Goal: Transaction & Acquisition: Book appointment/travel/reservation

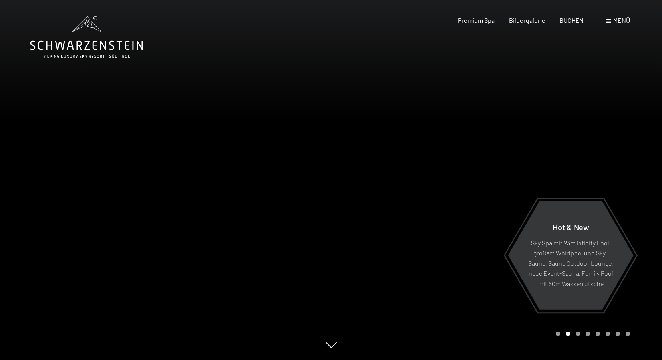
click at [618, 24] on div "Menü" at bounding box center [618, 20] width 24 height 9
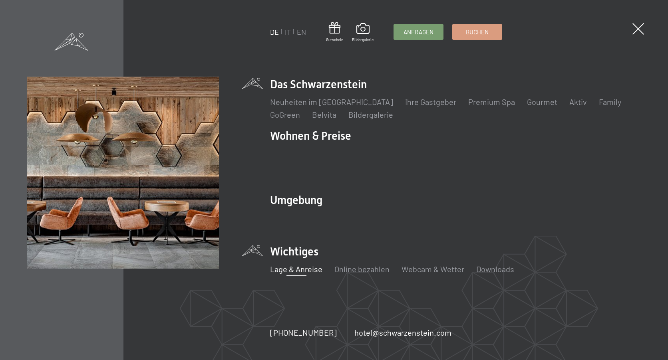
click at [302, 264] on link "Lage & Anreise" at bounding box center [296, 269] width 52 height 10
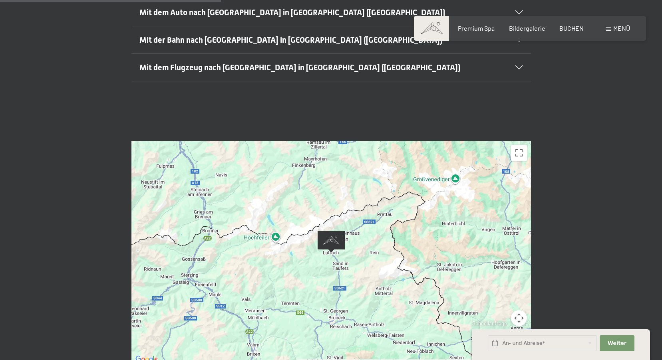
scroll to position [320, 0]
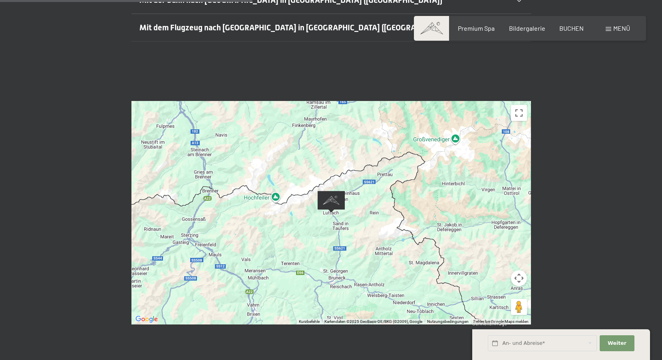
click at [337, 259] on div at bounding box center [330, 213] width 399 height 224
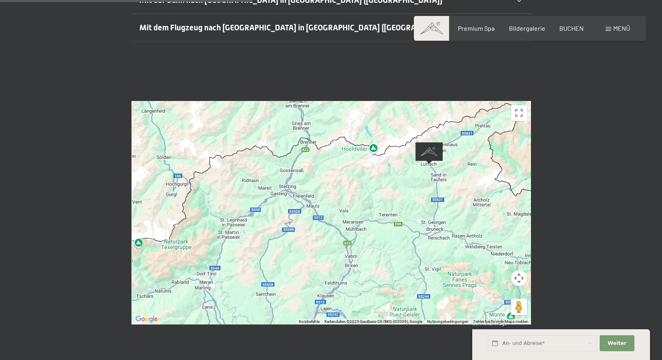
drag, startPoint x: 221, startPoint y: 210, endPoint x: 329, endPoint y: 173, distance: 113.8
click at [329, 173] on div at bounding box center [330, 213] width 399 height 224
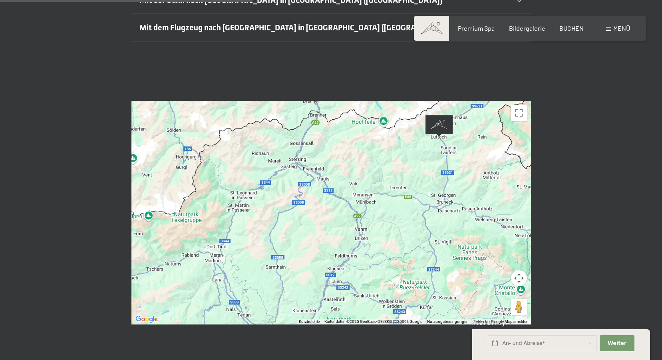
drag, startPoint x: 312, startPoint y: 220, endPoint x: 321, endPoint y: 192, distance: 29.3
click at [321, 192] on div at bounding box center [330, 213] width 399 height 224
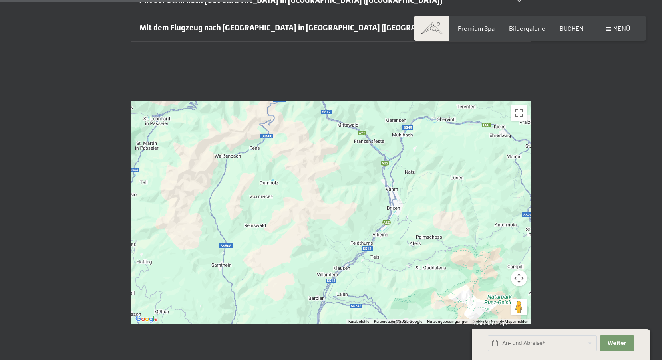
drag, startPoint x: 376, startPoint y: 204, endPoint x: 304, endPoint y: 136, distance: 99.2
click at [304, 136] on div at bounding box center [330, 213] width 399 height 224
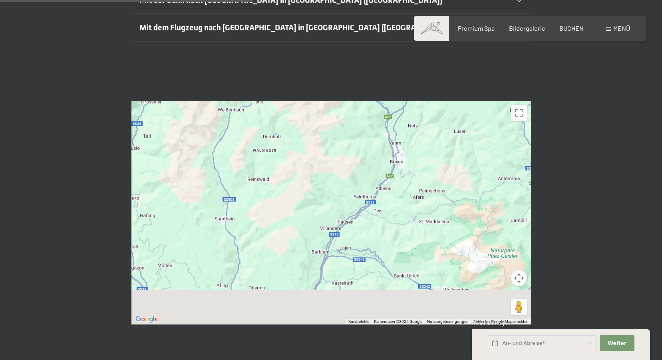
drag, startPoint x: 307, startPoint y: 225, endPoint x: 313, endPoint y: 159, distance: 66.6
click at [313, 159] on div at bounding box center [330, 213] width 399 height 224
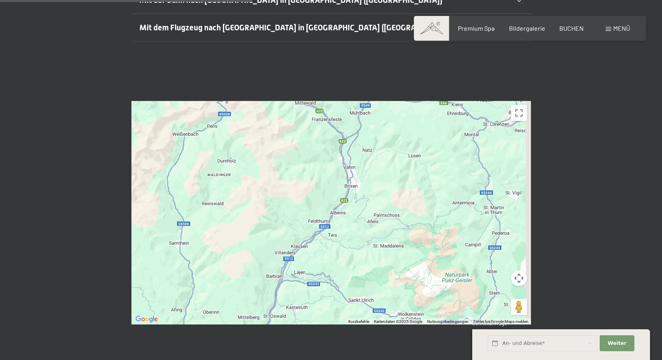
drag, startPoint x: 260, startPoint y: 190, endPoint x: 286, endPoint y: 199, distance: 27.4
click at [213, 240] on div at bounding box center [330, 213] width 399 height 224
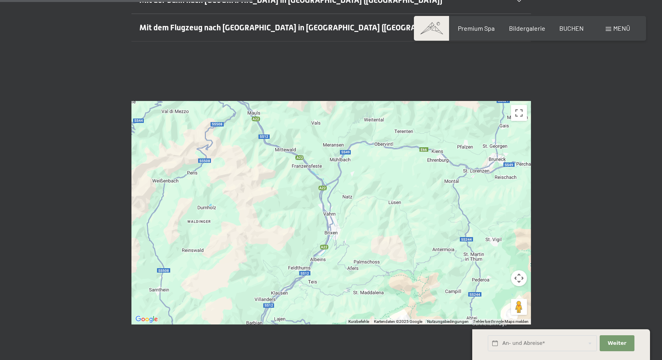
drag, startPoint x: 344, startPoint y: 215, endPoint x: 293, endPoint y: 350, distance: 143.5
click at [293, 350] on div "Buchen Anfragen Premium Spa Bildergalerie BUCHEN Menü DE IT EN Gutschein Bilder…" at bounding box center [331, 289] width 662 height 1218
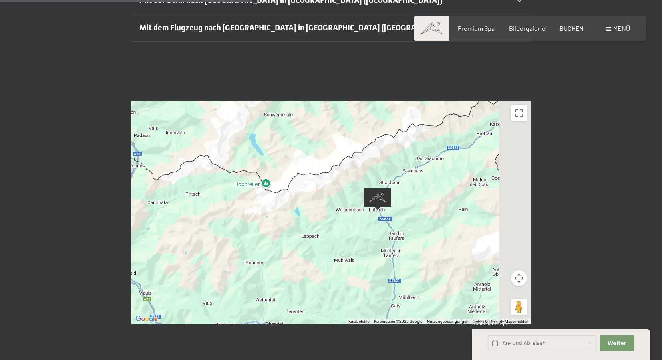
drag, startPoint x: 377, startPoint y: 223, endPoint x: 300, endPoint y: 263, distance: 86.5
click at [300, 263] on div at bounding box center [330, 213] width 399 height 224
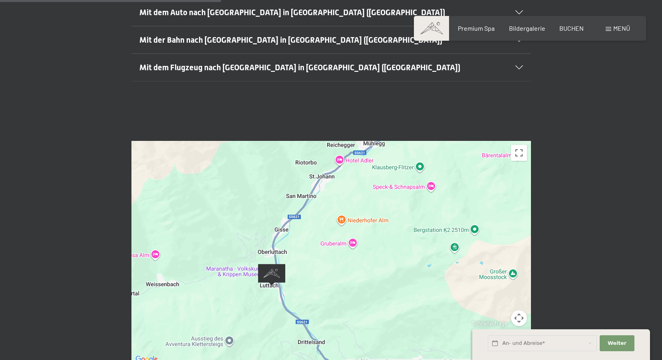
scroll to position [240, 0]
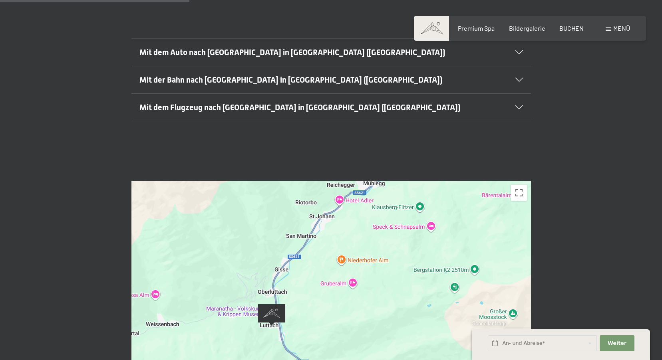
drag, startPoint x: 309, startPoint y: 241, endPoint x: 312, endPoint y: 215, distance: 26.1
click at [312, 215] on div at bounding box center [330, 293] width 399 height 224
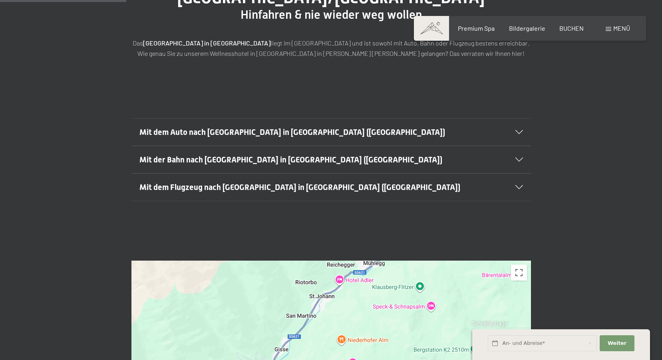
click at [527, 118] on section "Mit dem Auto nach Luttach in Südtirol (Italien) Aus Deutschland kommend fahren …" at bounding box center [330, 132] width 399 height 28
click at [514, 119] on div "Mit dem Auto nach Luttach in Südtirol (Italien)" at bounding box center [331, 132] width 384 height 27
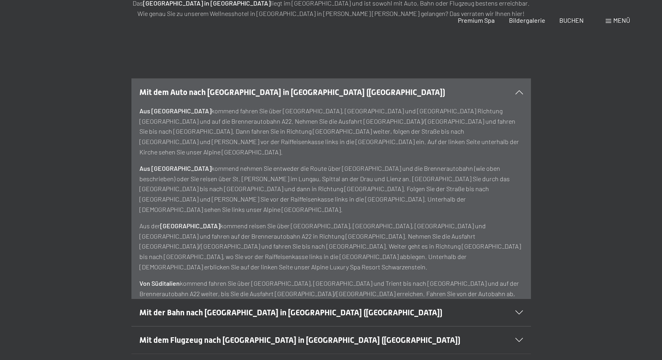
scroll to position [0, 0]
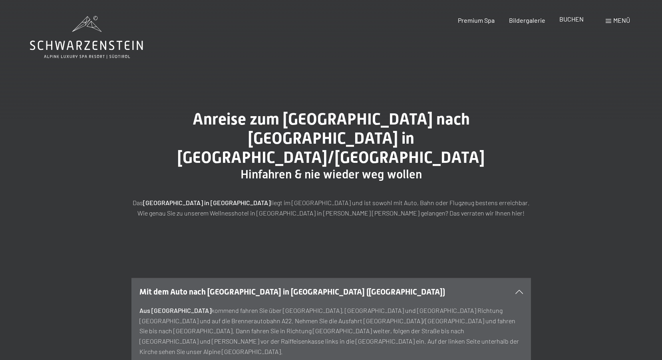
click at [582, 22] on span "BUCHEN" at bounding box center [571, 19] width 24 height 8
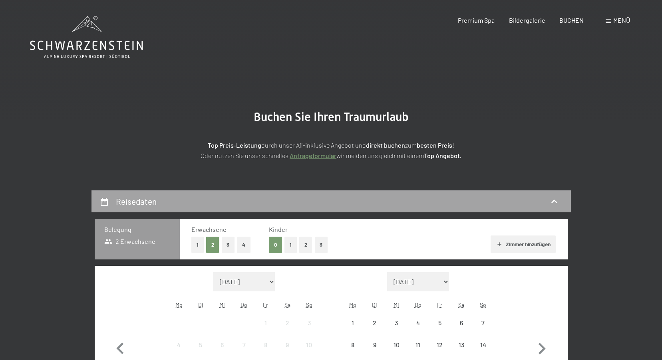
scroll to position [80, 0]
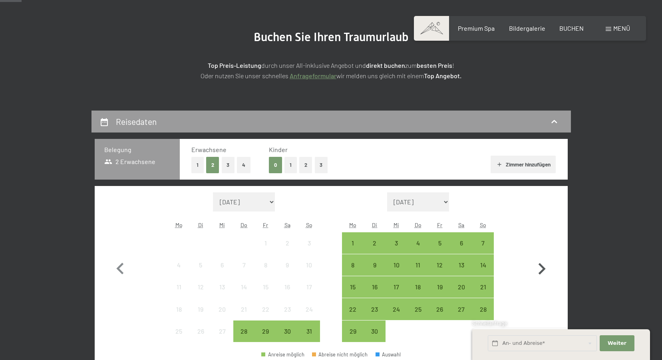
click at [542, 269] on icon "button" at bounding box center [541, 269] width 23 height 23
select select "[DATE]"
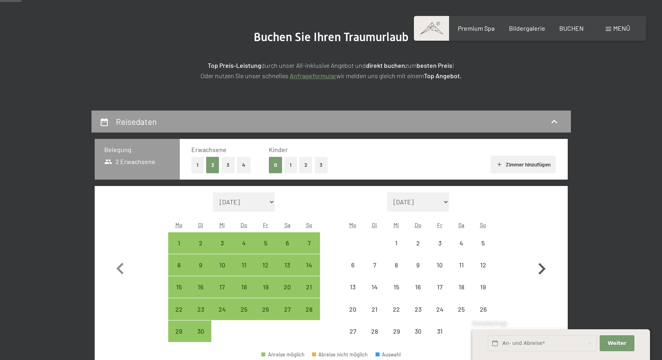
click at [542, 269] on icon "button" at bounding box center [541, 269] width 23 height 23
select select "[DATE]"
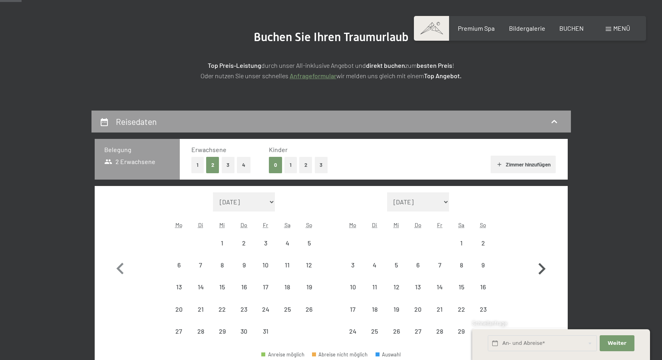
click at [542, 269] on icon "button" at bounding box center [541, 269] width 23 height 23
select select "[DATE]"
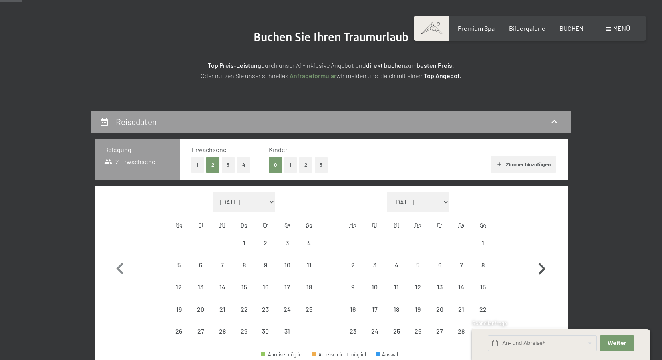
click at [542, 269] on icon "button" at bounding box center [541, 269] width 23 height 23
click at [542, 269] on icon "button" at bounding box center [541, 280] width 23 height 23
select select "[DATE]"
click at [542, 269] on icon "button" at bounding box center [541, 280] width 23 height 23
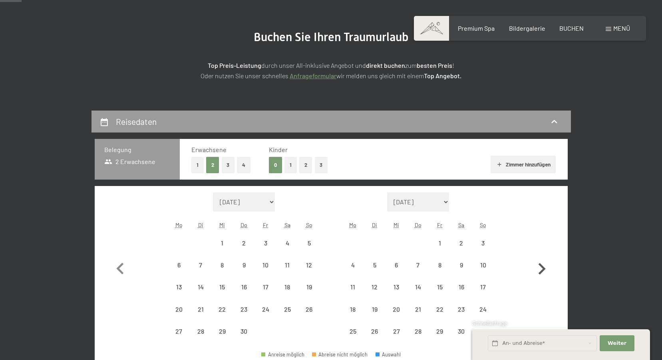
click at [542, 269] on icon "button" at bounding box center [541, 269] width 23 height 23
click at [542, 268] on icon "button" at bounding box center [541, 269] width 23 height 23
select select "[DATE]"
click at [542, 268] on icon "button" at bounding box center [541, 269] width 23 height 23
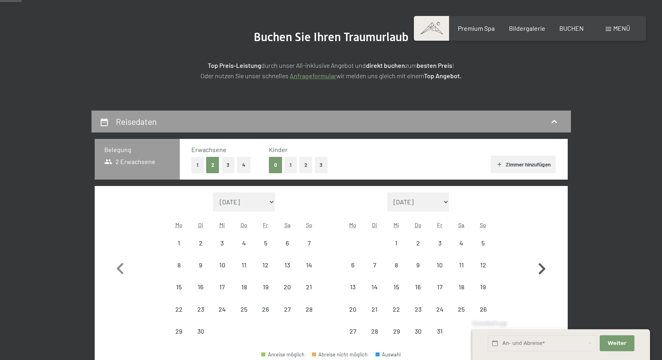
select select "[DATE]"
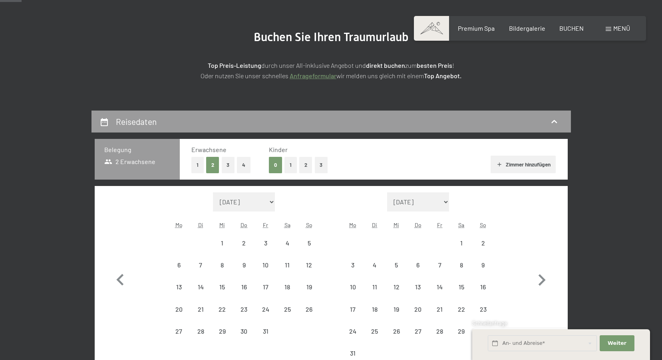
select select "[DATE]"
click at [117, 277] on icon "button" at bounding box center [120, 280] width 23 height 23
select select "[DATE]"
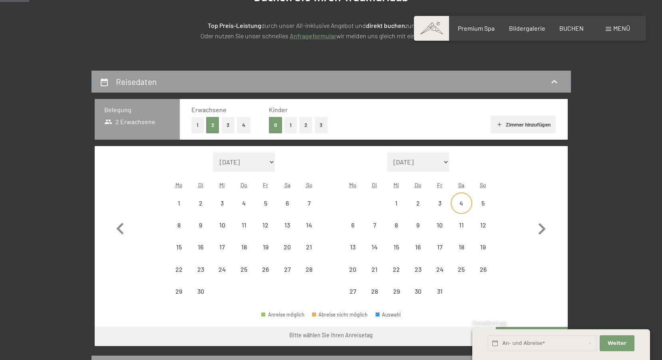
click at [463, 203] on div "4" at bounding box center [461, 210] width 20 height 20
select select "[DATE]"
click at [467, 226] on div "11" at bounding box center [461, 232] width 20 height 20
select select "[DATE]"
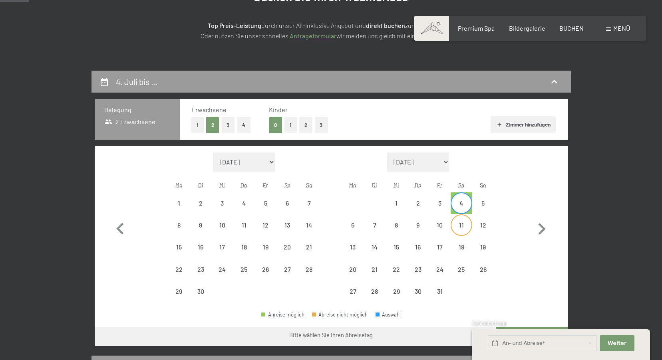
select select "[DATE]"
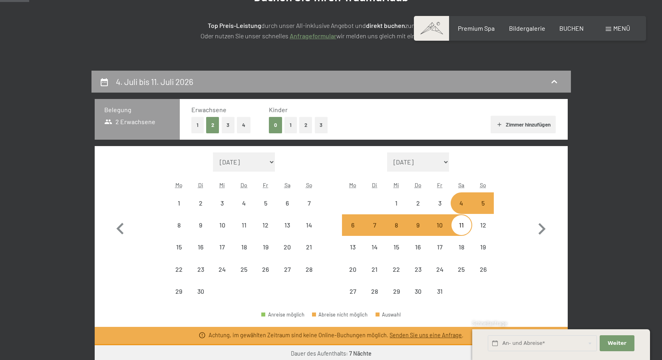
click at [201, 128] on button "1" at bounding box center [197, 125] width 12 height 16
select select "[DATE]"
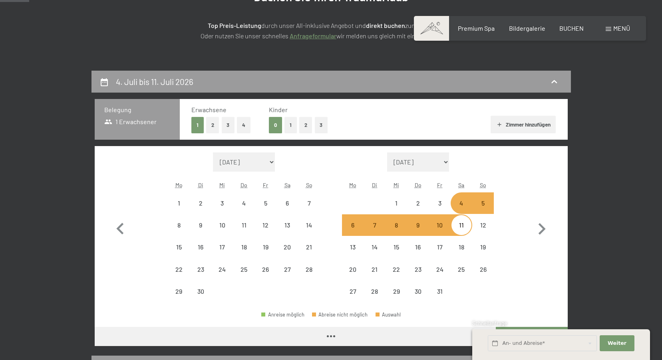
click at [318, 125] on button "3" at bounding box center [321, 125] width 13 height 16
select select "[DATE]"
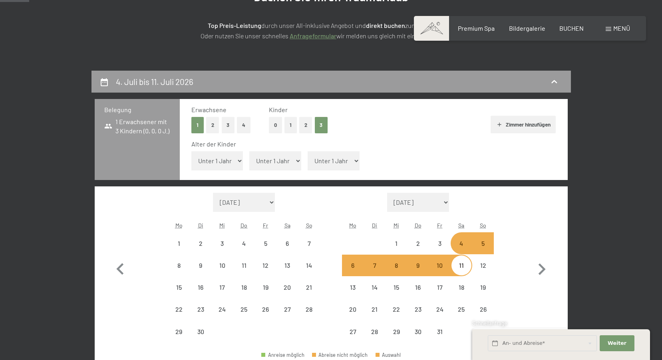
click at [236, 158] on select "Unter 1 Jahr 1 Jahr 2 Jahre 3 Jahre 4 Jahre 5 Jahre 6 Jahre 7 Jahre 8 Jahre 9 J…" at bounding box center [217, 160] width 52 height 19
select select "[DATE]"
select select "11"
click at [191, 151] on select "Unter 1 Jahr 1 Jahr 2 Jahre 3 Jahre 4 Jahre 5 Jahre 6 Jahre 7 Jahre 8 Jahre 9 J…" at bounding box center [217, 160] width 52 height 19
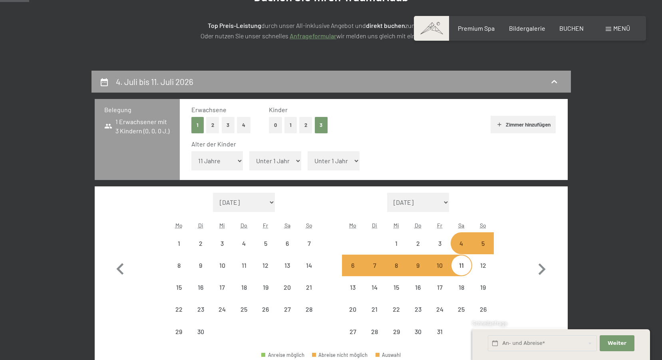
select select "[DATE]"
click at [293, 159] on select "Unter 1 Jahr 1 Jahr 2 Jahre 3 Jahre 4 Jahre 5 Jahre 6 Jahre 7 Jahre 8 Jahre 9 J…" at bounding box center [275, 160] width 52 height 19
select select "[DATE]"
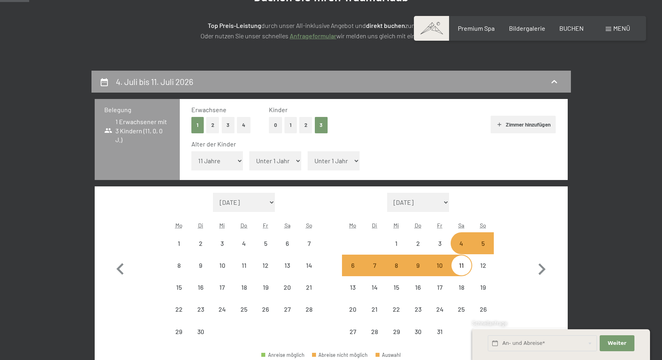
select select "9"
click at [249, 151] on select "Unter 1 Jahr 1 Jahr 2 Jahre 3 Jahre 4 Jahre 5 Jahre 6 Jahre 7 Jahre 8 Jahre 9 J…" at bounding box center [275, 160] width 52 height 19
select select "[DATE]"
click at [343, 159] on select "Unter 1 Jahr 1 Jahr 2 Jahre 3 Jahre 4 Jahre 5 Jahre 6 Jahre 7 Jahre 8 Jahre 9 J…" at bounding box center [334, 160] width 52 height 19
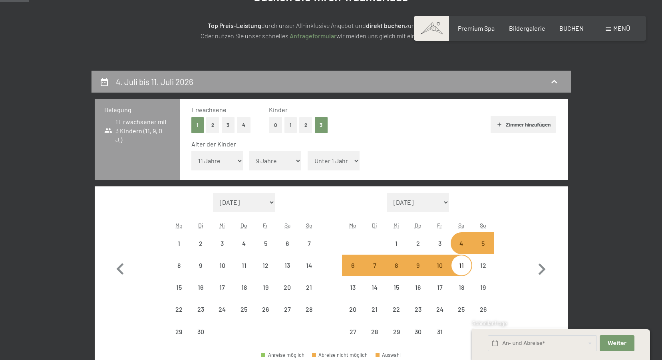
select select "[DATE]"
select select "6"
click at [308, 151] on select "Unter 1 Jahr 1 Jahr 2 Jahre 3 Jahre 4 Jahre 5 Jahre 6 Jahre 7 Jahre 8 Jahre 9 J…" at bounding box center [334, 160] width 52 height 19
select select "[DATE]"
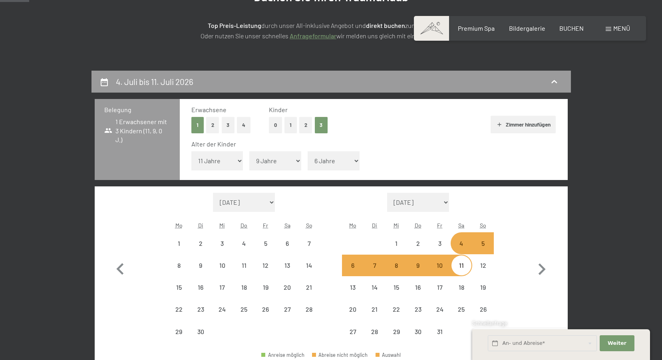
select select "[DATE]"
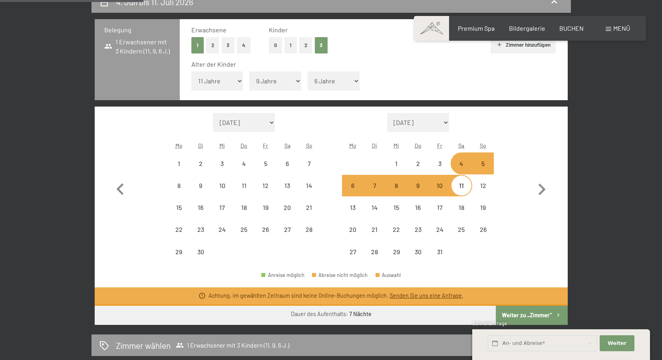
click at [531, 314] on button "Weiter zu „Zimmer“" at bounding box center [532, 315] width 72 height 19
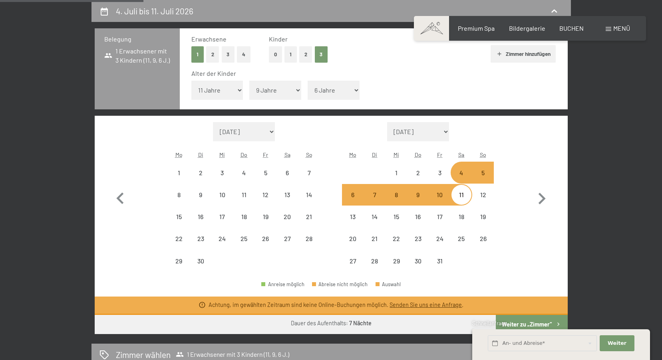
select select "[DATE]"
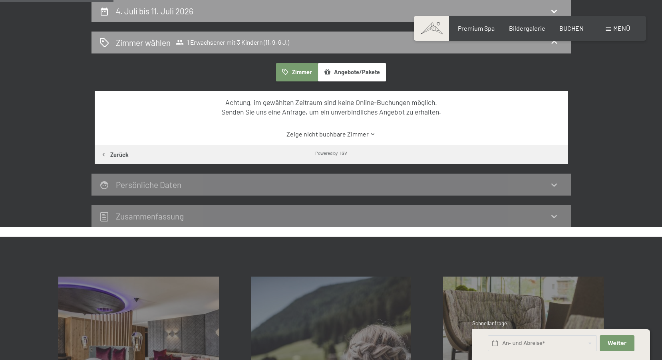
scroll to position [111, 0]
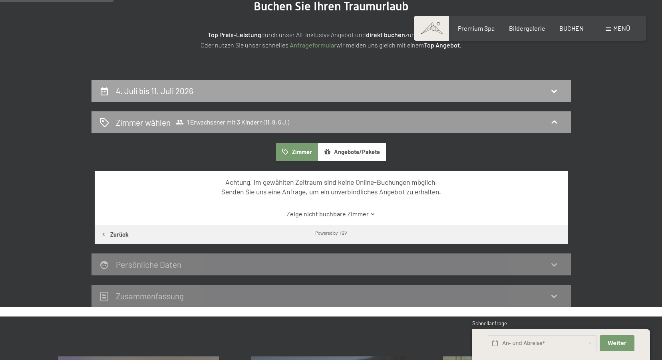
click at [331, 97] on div "4. Juli bis 11. Juli 2026" at bounding box center [330, 91] width 463 height 12
select select "11"
select select "9"
select select "6"
select select "[DATE]"
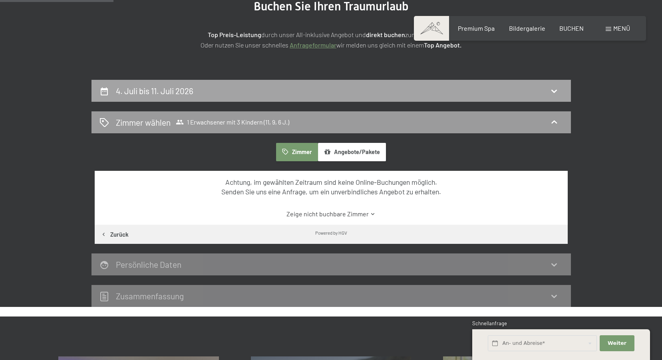
select select "[DATE]"
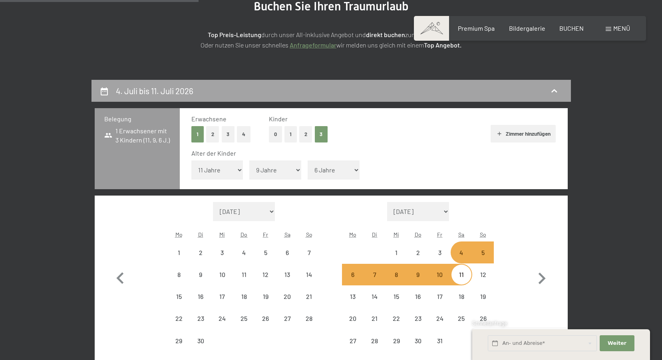
scroll to position [191, 0]
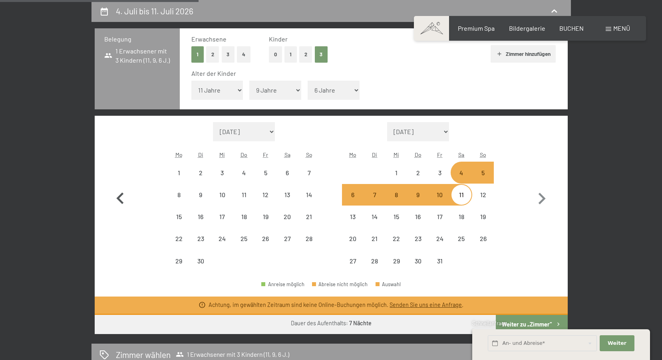
click at [119, 199] on icon "button" at bounding box center [119, 199] width 7 height 12
select select "[DATE]"
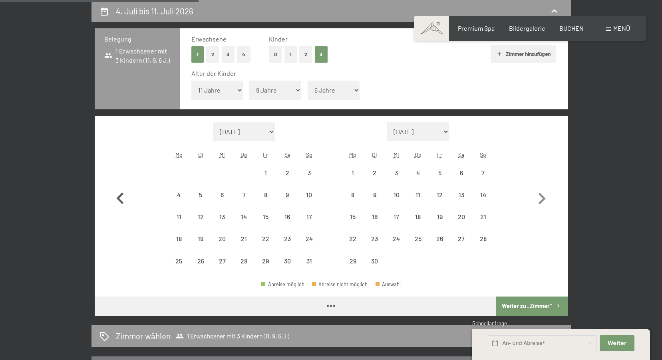
select select "[DATE]"
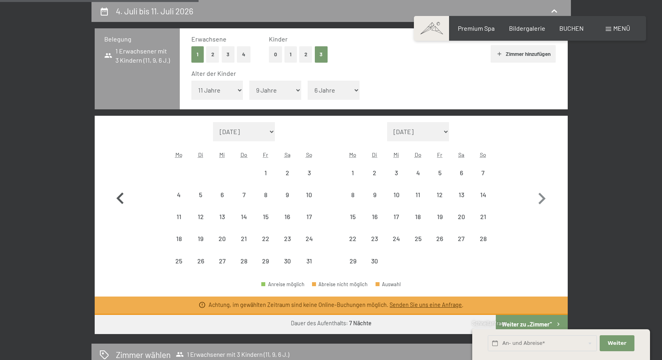
click at [119, 199] on icon "button" at bounding box center [119, 199] width 7 height 12
select select "[DATE]"
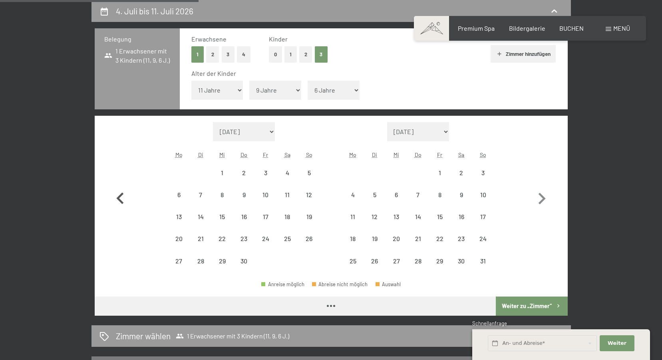
select select "[DATE]"
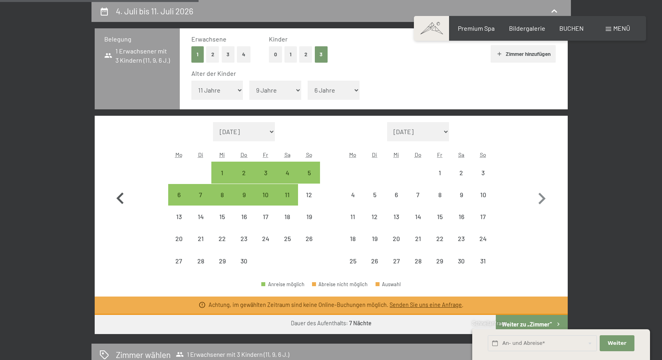
click at [119, 199] on icon "button" at bounding box center [119, 199] width 7 height 12
select select "[DATE]"
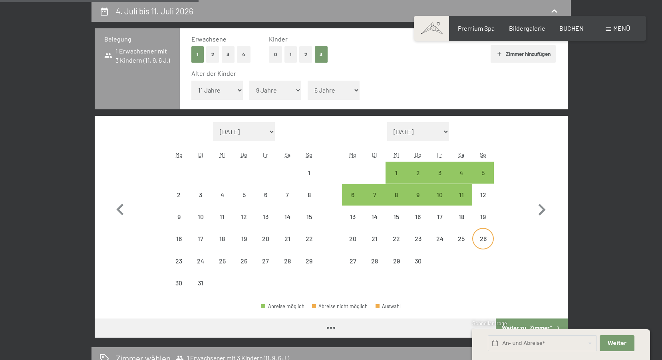
select select "[DATE]"
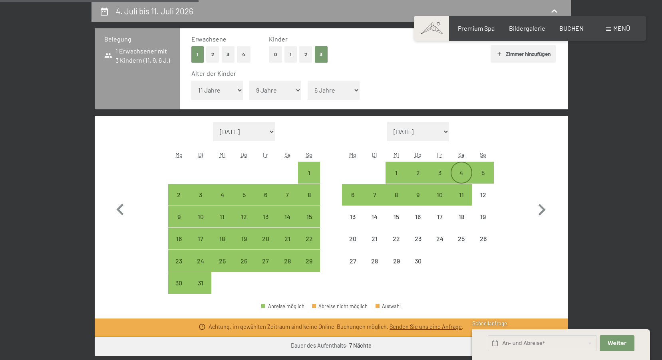
click at [455, 173] on div "4" at bounding box center [461, 180] width 20 height 20
select select "[DATE]"
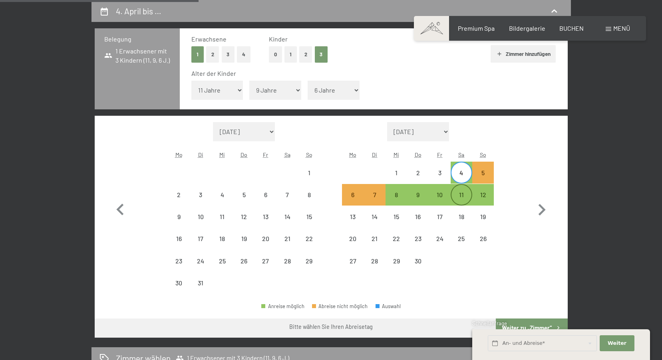
click at [464, 196] on div "11" at bounding box center [461, 202] width 20 height 20
select select "[DATE]"
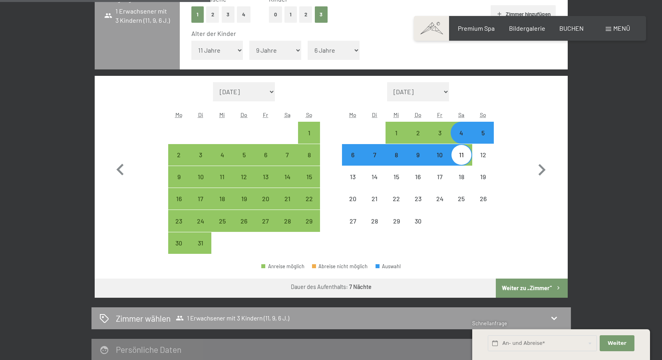
scroll to position [270, 0]
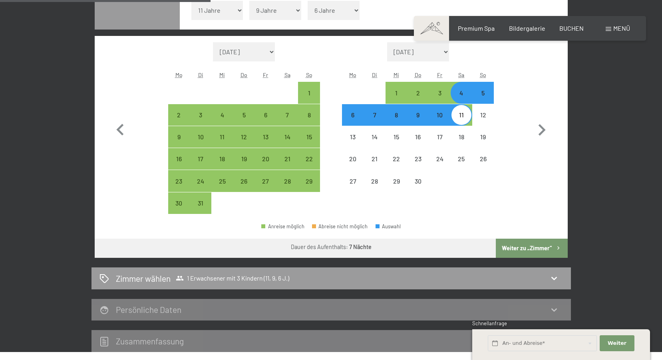
click at [543, 243] on button "Weiter zu „Zimmer“" at bounding box center [532, 248] width 72 height 19
select select "[DATE]"
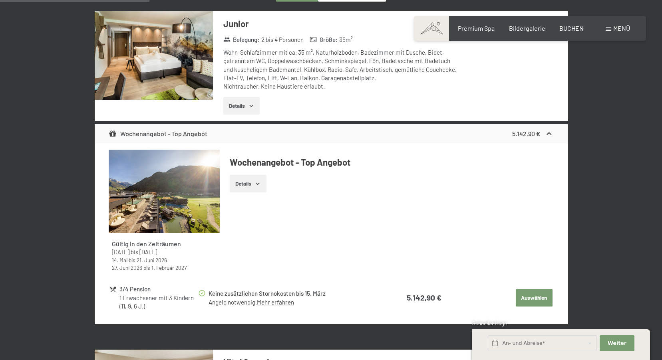
scroll to position [191, 0]
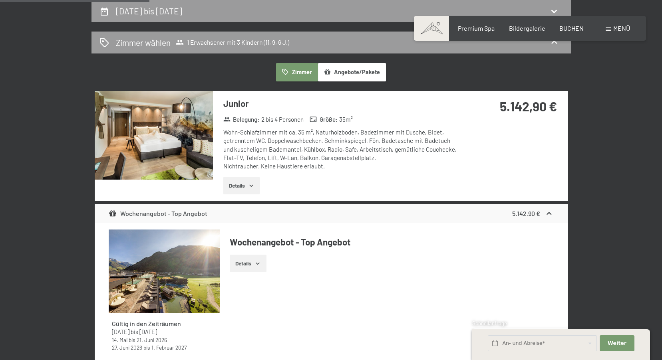
click at [248, 185] on icon "button" at bounding box center [251, 186] width 6 height 6
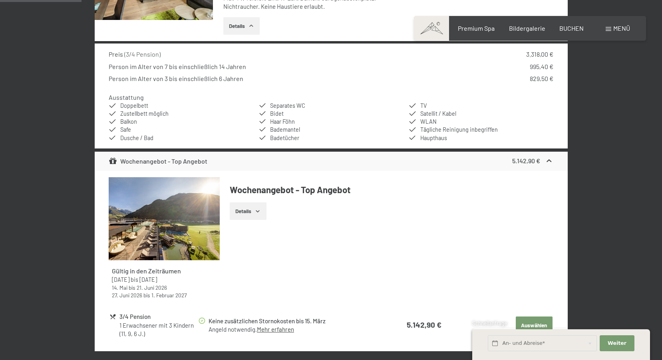
scroll to position [390, 0]
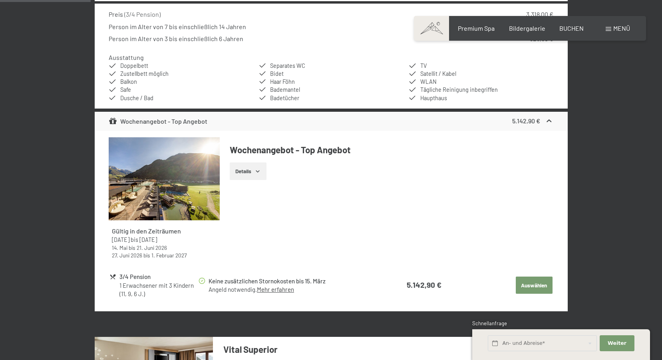
click at [279, 292] on link "Mehr erfahren" at bounding box center [275, 289] width 37 height 7
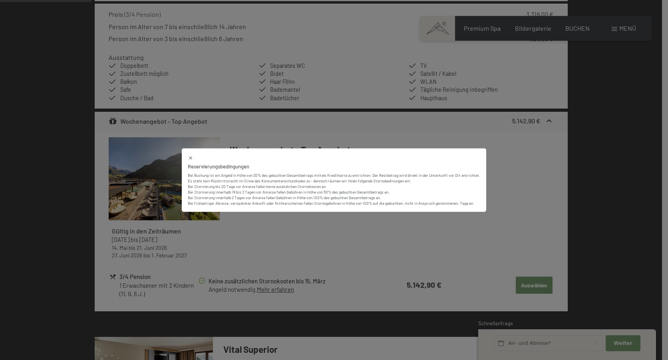
click at [505, 170] on div "Reservierungsbedingungen Bei Buchung ist ein Angeld in Höhe von 30% des gebucht…" at bounding box center [334, 180] width 668 height 360
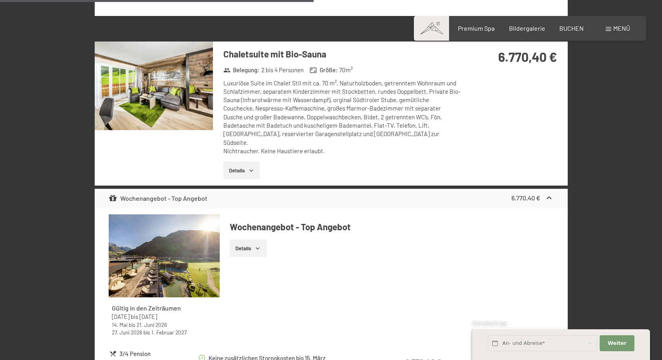
scroll to position [1349, 0]
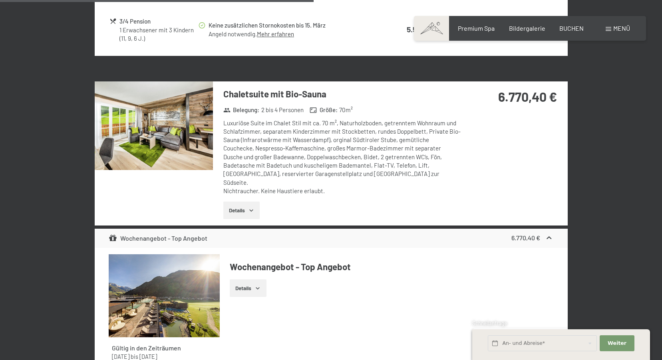
click at [205, 115] on img at bounding box center [154, 125] width 118 height 89
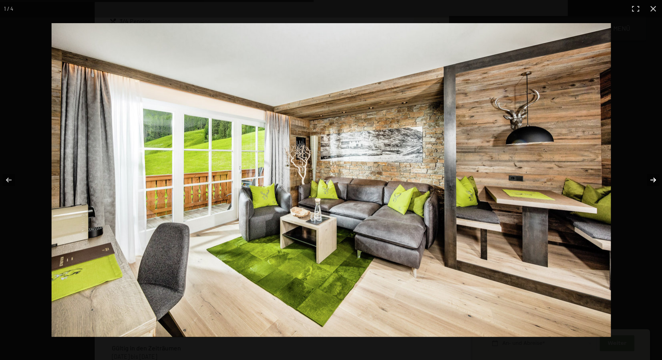
click at [652, 183] on button "button" at bounding box center [648, 180] width 28 height 40
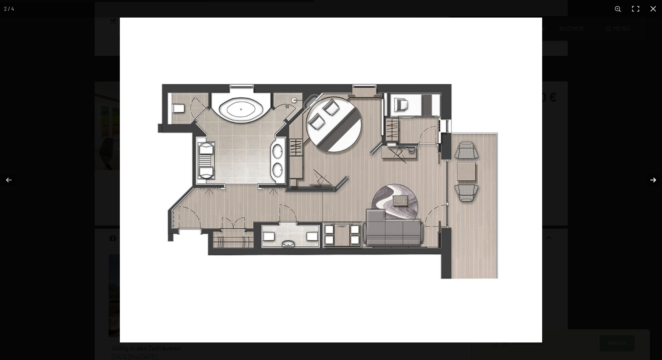
click at [652, 183] on button "button" at bounding box center [648, 180] width 28 height 40
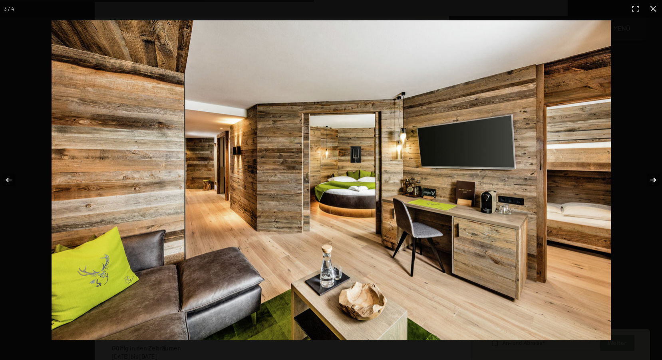
click at [652, 183] on button "button" at bounding box center [648, 180] width 28 height 40
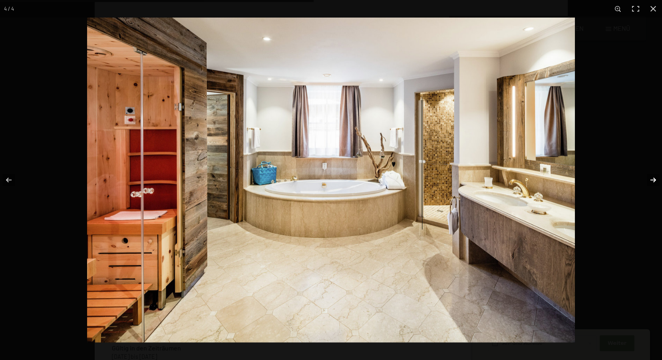
click at [652, 183] on button "button" at bounding box center [648, 180] width 28 height 40
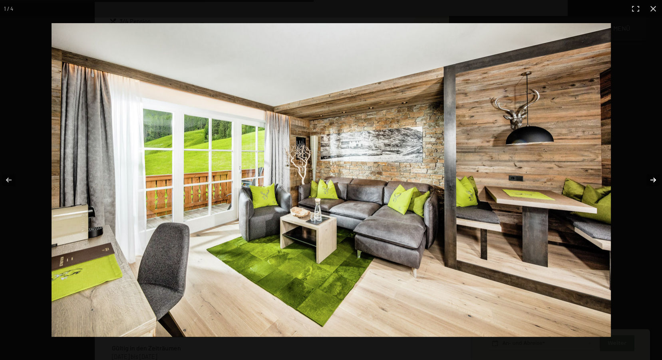
click at [652, 183] on button "button" at bounding box center [648, 180] width 28 height 40
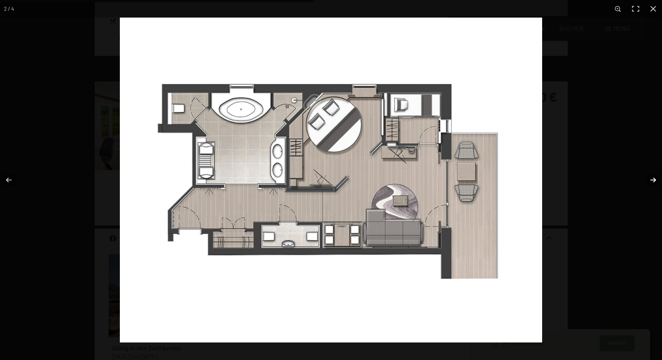
click at [652, 183] on button "button" at bounding box center [648, 180] width 28 height 40
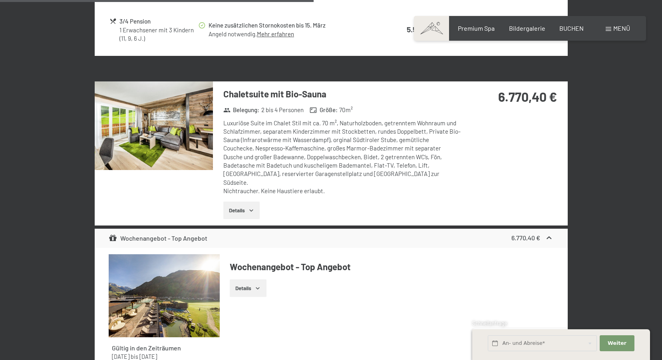
click at [0, 0] on button "button" at bounding box center [0, 0] width 0 height 0
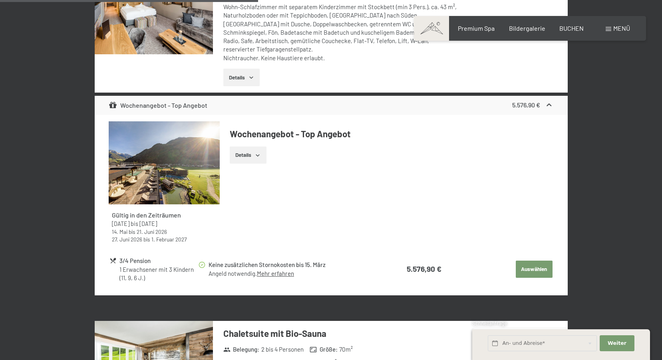
scroll to position [990, 0]
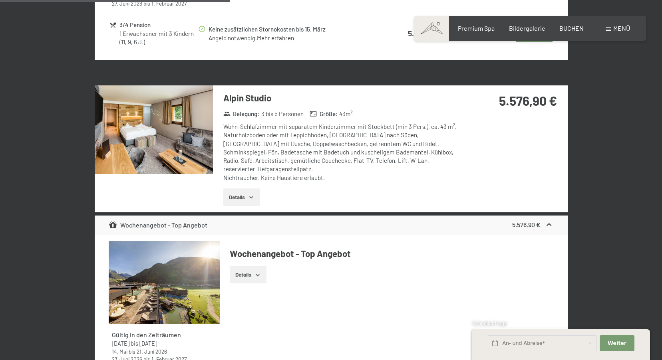
click at [168, 135] on img at bounding box center [154, 129] width 118 height 89
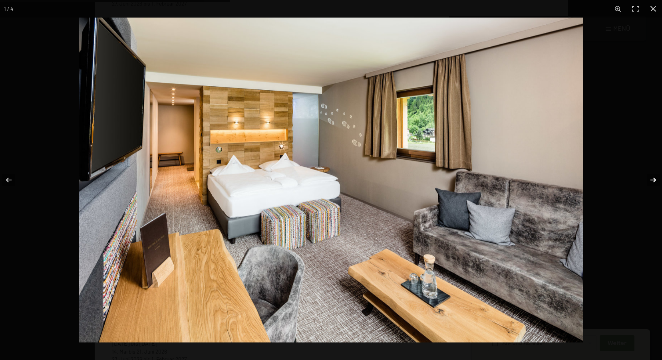
click at [654, 181] on button "button" at bounding box center [648, 180] width 28 height 40
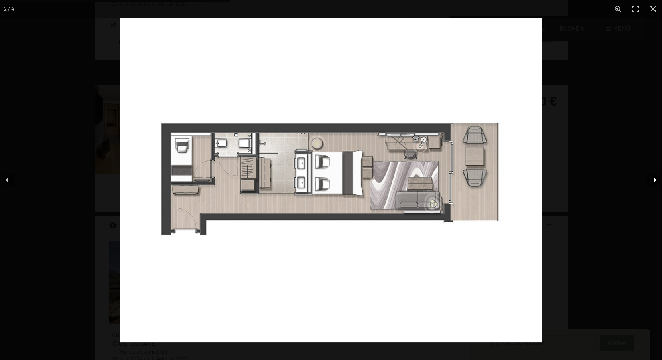
click at [654, 181] on button "button" at bounding box center [648, 180] width 28 height 40
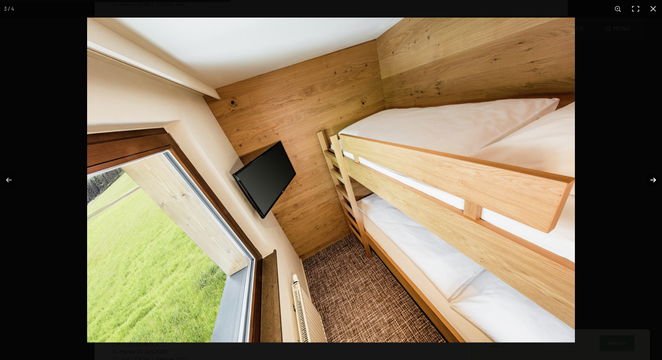
click at [654, 180] on button "button" at bounding box center [648, 180] width 28 height 40
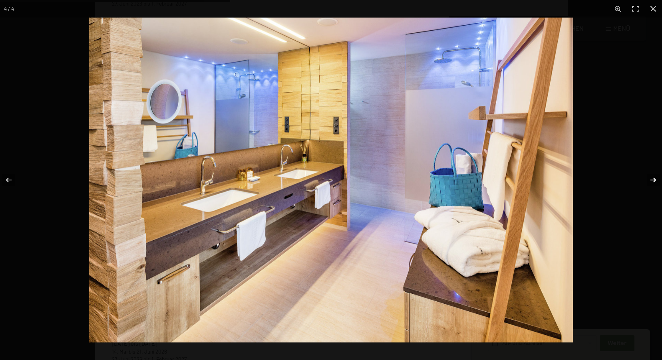
click at [654, 180] on button "button" at bounding box center [648, 180] width 28 height 40
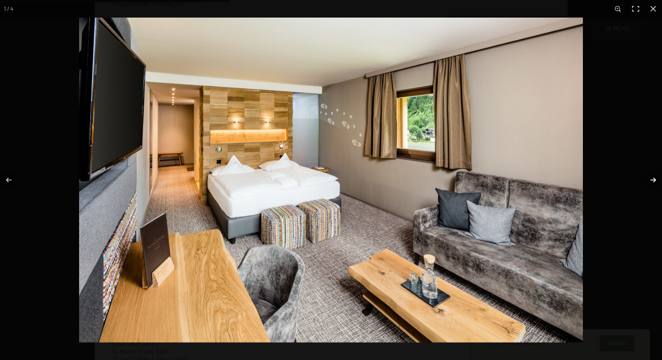
click at [654, 180] on button "button" at bounding box center [648, 180] width 28 height 40
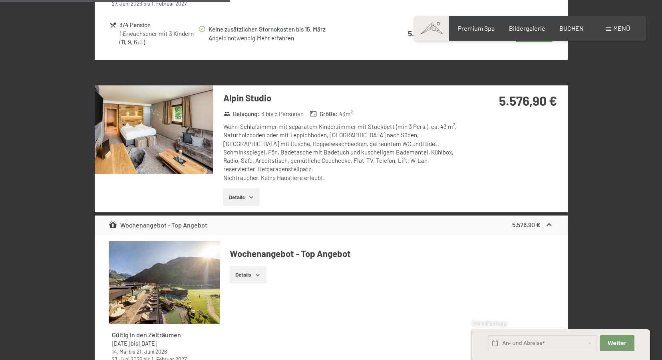
click at [0, 0] on button "button" at bounding box center [0, 0] width 0 height 0
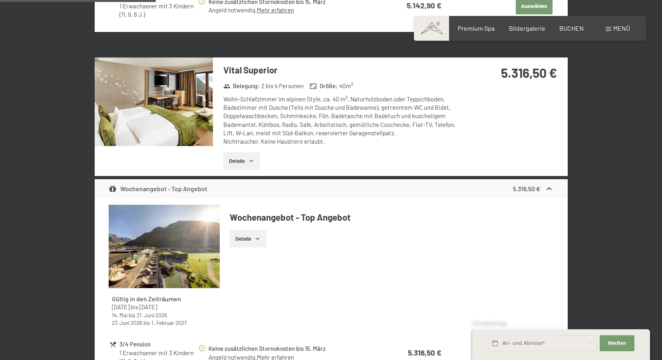
scroll to position [630, 0]
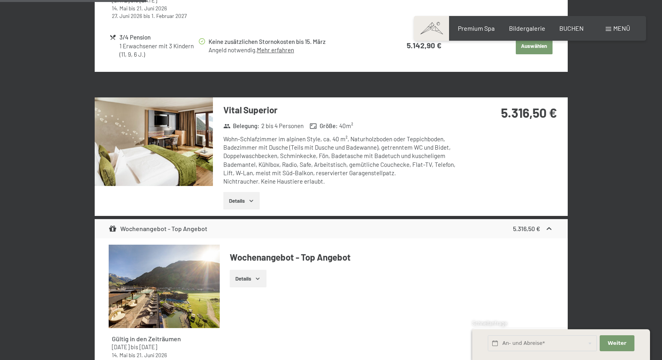
click at [158, 119] on img at bounding box center [154, 141] width 118 height 89
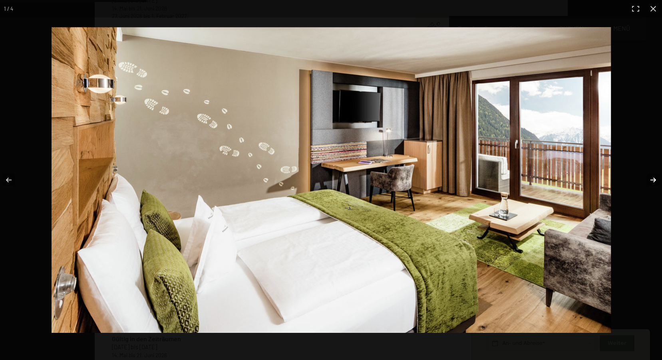
click at [650, 184] on button "button" at bounding box center [648, 180] width 28 height 40
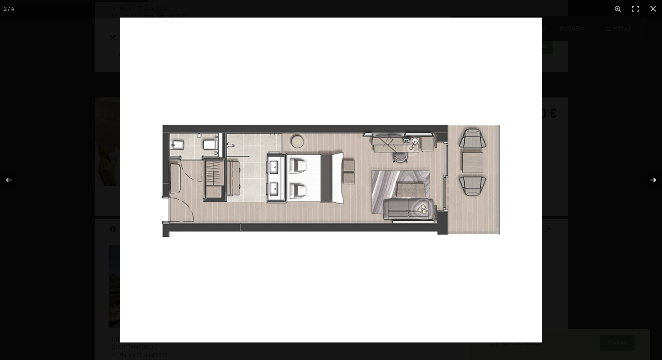
click at [650, 184] on button "button" at bounding box center [648, 180] width 28 height 40
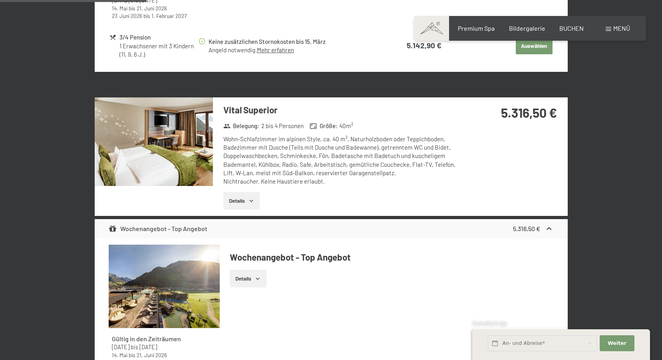
click at [0, 0] on button "button" at bounding box center [0, 0] width 0 height 0
